Goal: Answer question/provide support

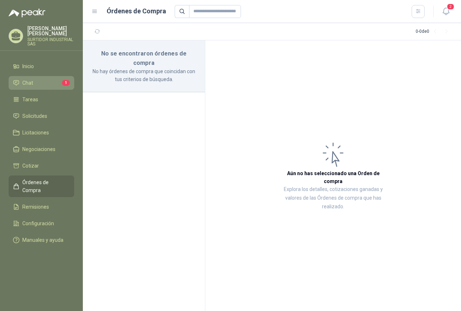
click at [31, 80] on span "Chat" at bounding box center [27, 83] width 11 height 8
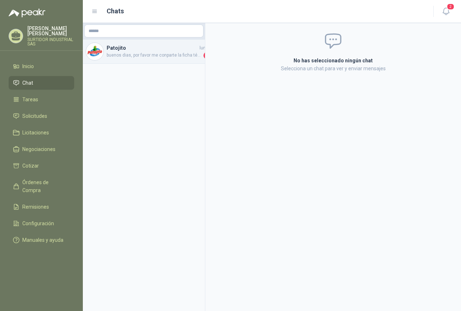
click at [139, 52] on h4 "Patojito" at bounding box center [153, 48] width 92 height 8
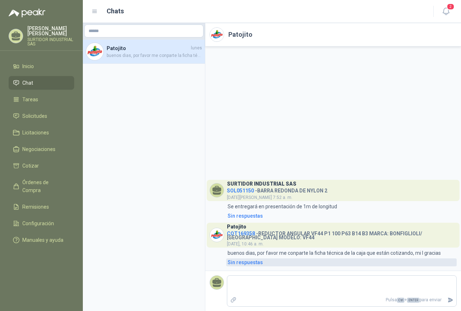
click at [258, 259] on div "Sin respuestas" at bounding box center [245, 262] width 35 height 8
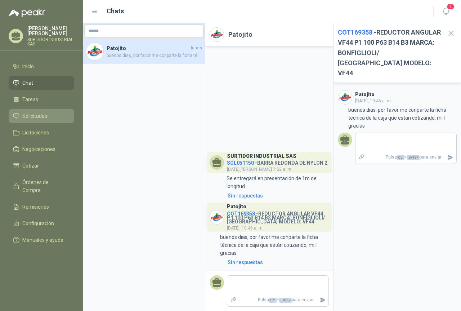
click at [34, 110] on link "Solicitudes" at bounding box center [42, 116] width 66 height 14
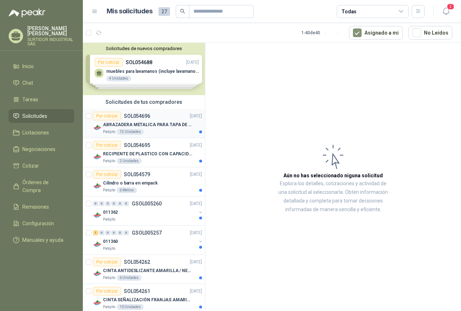
click at [158, 119] on div "Por cotizar SOL054696 [DATE]" at bounding box center [147, 116] width 109 height 9
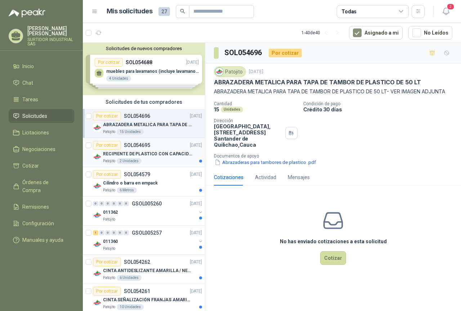
click at [145, 152] on p "RECIPIENTE DE PLASTICO CON CAPACIDAD DE 1.8 LT PARA LA EXTRACCIÓN MANUAL DE LIQ…" at bounding box center [148, 154] width 90 height 7
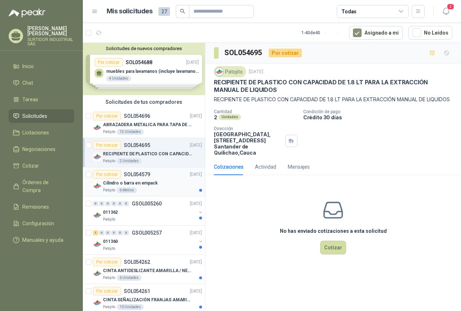
click at [141, 179] on div "Cilindro o barra en empack" at bounding box center [152, 183] width 99 height 9
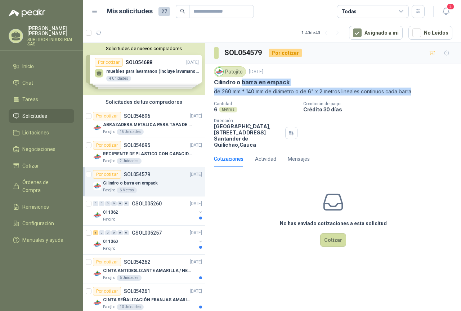
drag, startPoint x: 243, startPoint y: 83, endPoint x: 422, endPoint y: 95, distance: 179.1
click at [422, 95] on div "Patojito [DATE] Cilindro o barra en empack de 260 mm * 140 mm de diámetro o de …" at bounding box center [333, 80] width 238 height 29
copy div "barra en empack de 260 mm * 140 mm de diámetro o de 6" x 2 metros lineales cont…"
click at [143, 117] on p "SOL054696" at bounding box center [137, 115] width 26 height 5
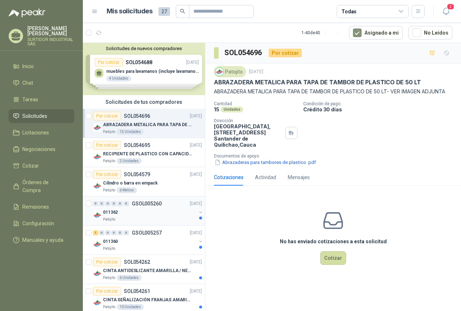
click at [148, 207] on div "0 0 0 0 0 0 GSOL005260 [DATE]" at bounding box center [148, 203] width 111 height 9
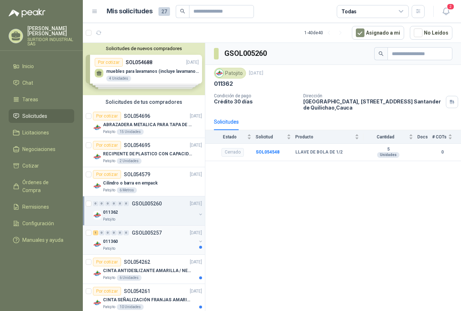
click at [144, 230] on p "GSOL005257" at bounding box center [147, 232] width 30 height 5
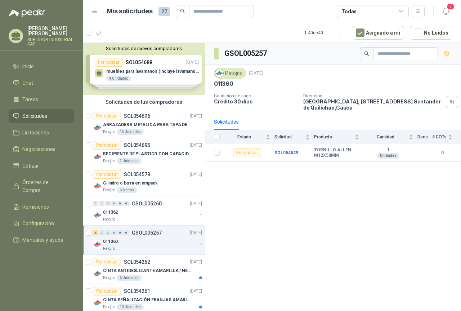
scroll to position [36, 0]
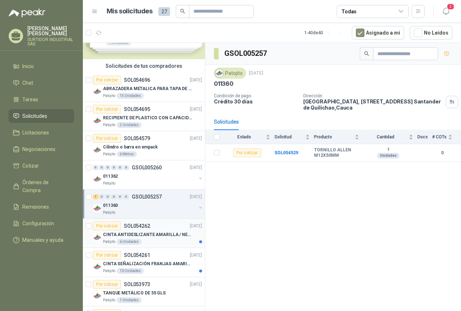
click at [144, 230] on div "CINTA ANTIDESLIZANTE AMARILLA / NEGRA" at bounding box center [152, 234] width 99 height 9
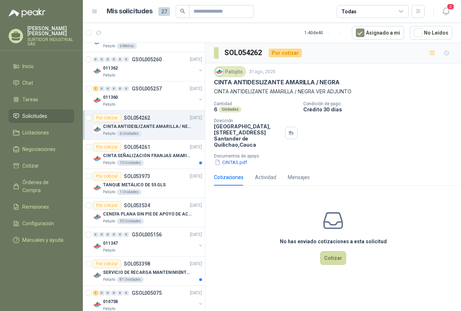
scroll to position [180, 0]
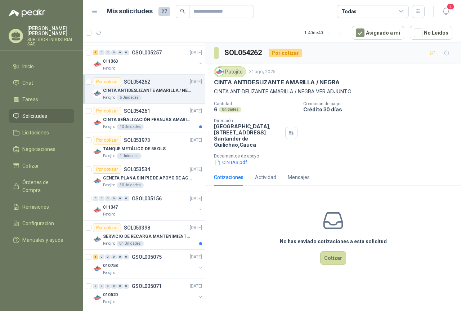
click at [144, 230] on p "SOL053398" at bounding box center [137, 227] width 26 height 5
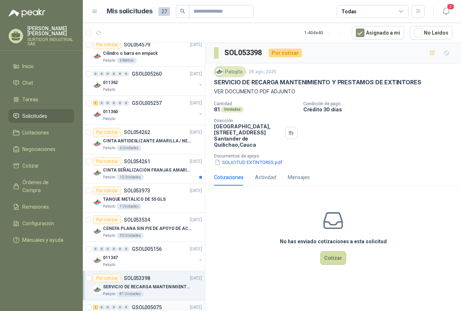
scroll to position [108, 0]
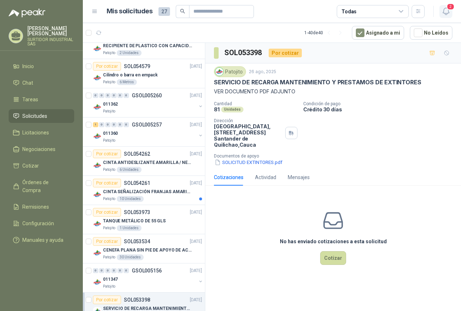
click at [447, 10] on span "2" at bounding box center [451, 6] width 8 height 7
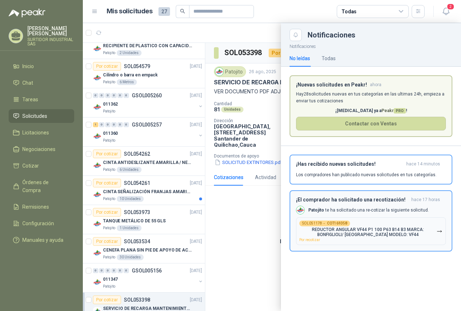
click at [369, 222] on div "SOL051178 → COT169358 REDUCTOR ANGULAR VF44 P1 100 P63 B14 B3 MARCA: BONFIGLIOL…" at bounding box center [367, 230] width 137 height 21
click at [369, 222] on div "Notificaciones No leídas Todas ¡Nuevas solicitudes en Peakr! ahora [PERSON_NAME…" at bounding box center [371, 176] width 180 height 270
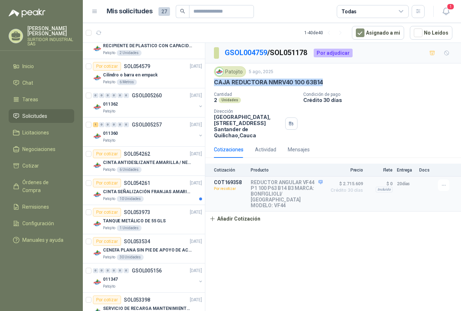
drag, startPoint x: 215, startPoint y: 81, endPoint x: 329, endPoint y: 80, distance: 113.8
click at [329, 80] on div "CAJA REDUCTORA NMRV40 100 63B14" at bounding box center [333, 83] width 238 height 8
copy p "CAJA REDUCTORA NMRV40 100 63B14"
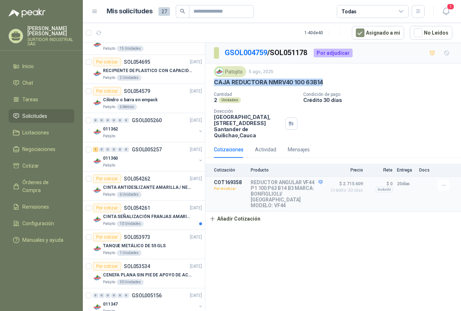
scroll to position [36, 0]
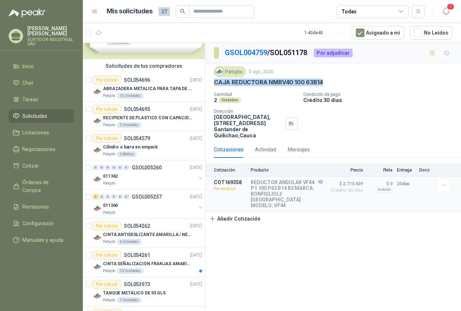
copy p "CAJA REDUCTORA NMRV40 100 63B14"
click at [296, 196] on button "Detalles" at bounding box center [306, 194] width 34 height 10
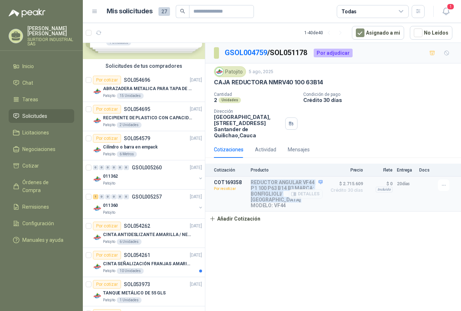
drag, startPoint x: 251, startPoint y: 182, endPoint x: 286, endPoint y: 201, distance: 39.6
click at [286, 201] on p "REDUCTOR ANGULAR VF44 P1 100 P63 B14 B3 MARCA: BONFIGLIOLI/ [GEOGRAPHIC_DATA] M…" at bounding box center [287, 193] width 72 height 29
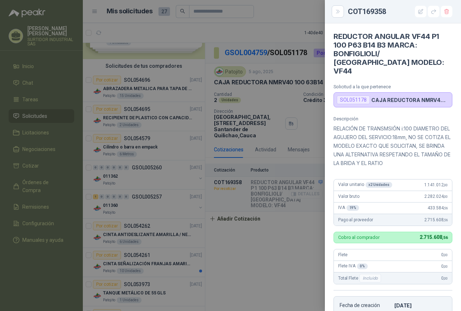
scroll to position [129, 0]
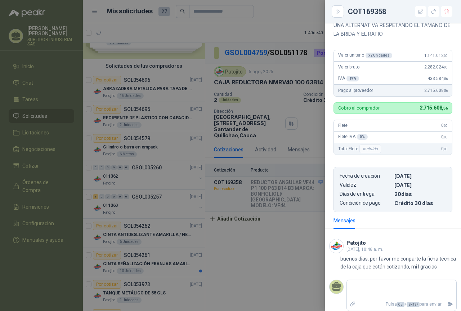
click at [273, 228] on div at bounding box center [230, 155] width 461 height 311
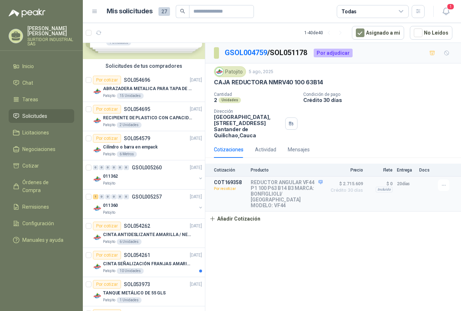
click at [325, 81] on div "CAJA REDUCTORA NMRV40 100 63B14" at bounding box center [333, 83] width 238 height 8
drag, startPoint x: 325, startPoint y: 81, endPoint x: 219, endPoint y: 79, distance: 105.6
click at [219, 79] on div "CAJA REDUCTORA NMRV40 100 63B14" at bounding box center [333, 83] width 238 height 8
copy p "CAJA REDUCTORA NMRV40 100 63B14"
click at [323, 121] on div "Cantidad 2 Unidades Condición de pago Crédito 30 días Dirección Parque Industri…" at bounding box center [333, 115] width 238 height 46
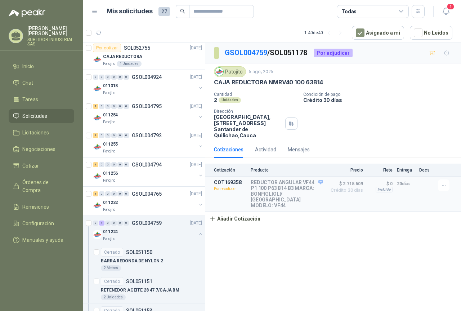
scroll to position [1009, 0]
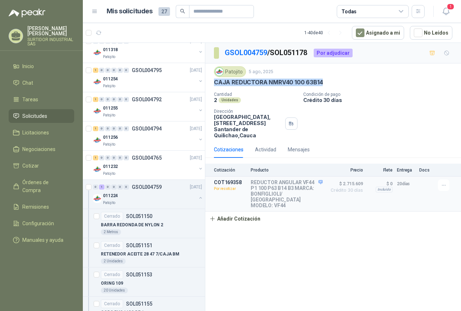
drag, startPoint x: 213, startPoint y: 81, endPoint x: 335, endPoint y: 80, distance: 122.9
click at [335, 80] on div "Patojito [DATE] CAJA REDUCTORA NMRV40 100 63B14 Cantidad 2 Unidades Condición d…" at bounding box center [333, 102] width 256 height 78
copy p "CAJA REDUCTORA NMRV40 100 63B14"
